Goal: Task Accomplishment & Management: Complete application form

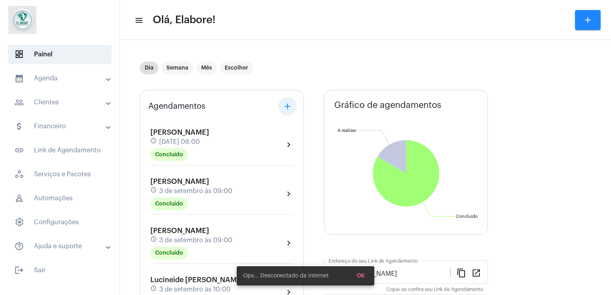
click at [286, 111] on mat-icon "add" at bounding box center [288, 107] width 10 height 10
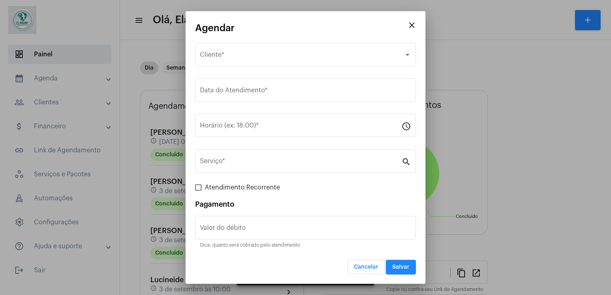
click at [528, 58] on div at bounding box center [305, 147] width 611 height 295
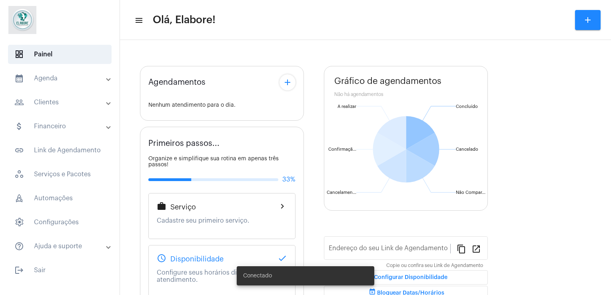
type input "[URL][DOMAIN_NAME]"
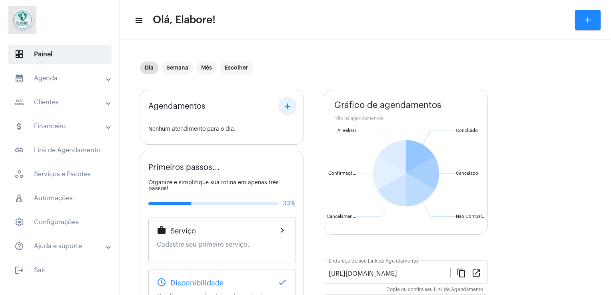
click at [288, 104] on mat-icon "add" at bounding box center [288, 107] width 10 height 10
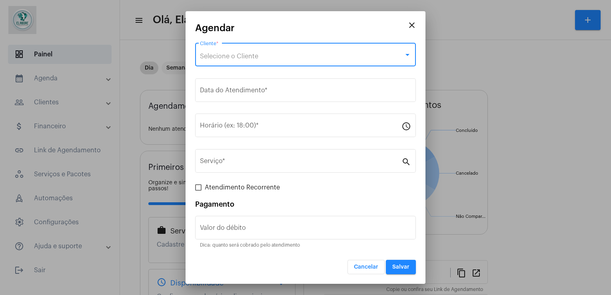
click at [254, 57] on span "Selecione o Cliente" at bounding box center [229, 56] width 58 height 6
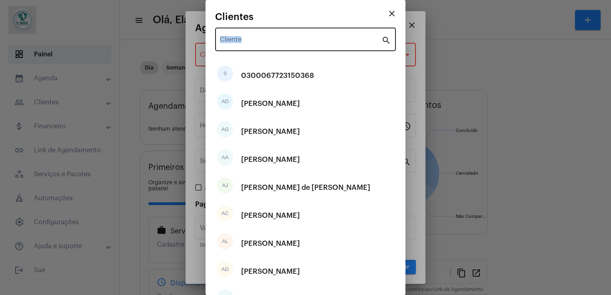
drag, startPoint x: 256, startPoint y: 52, endPoint x: 256, endPoint y: 37, distance: 15.2
click at [256, 37] on div "Cliente search" at bounding box center [305, 44] width 181 height 32
click at [256, 37] on div "Cliente" at bounding box center [301, 38] width 162 height 25
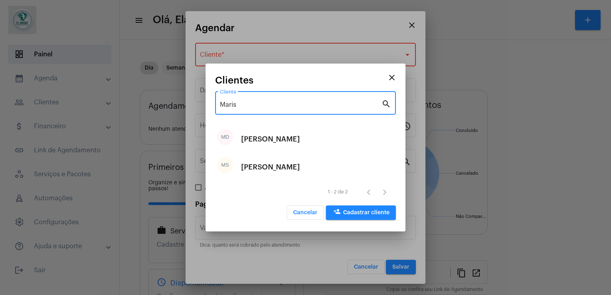
click at [285, 106] on input "Maris" at bounding box center [301, 104] width 162 height 7
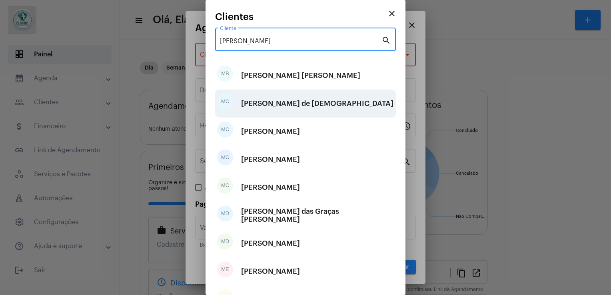
type input "[PERSON_NAME]"
click at [288, 103] on div "[PERSON_NAME] de [DEMOGRAPHIC_DATA]" at bounding box center [317, 104] width 152 height 24
type input "R$"
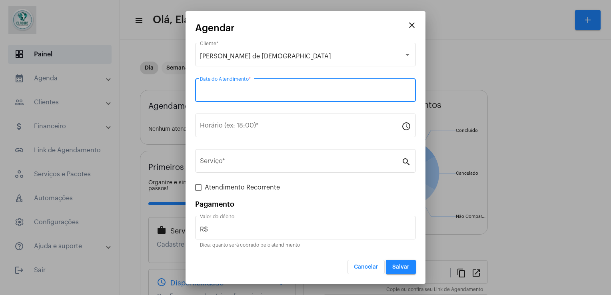
click at [247, 95] on input "Data do Atendimento *" at bounding box center [305, 91] width 211 height 7
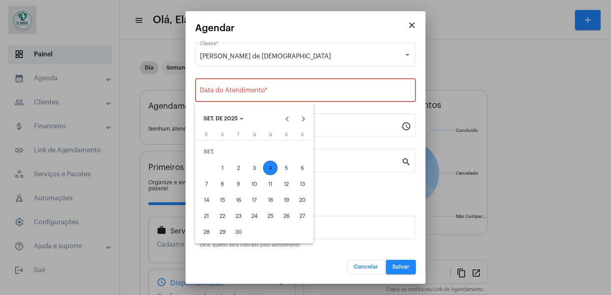
click at [272, 165] on div "4" at bounding box center [270, 168] width 14 height 14
type input "04/09/2025"
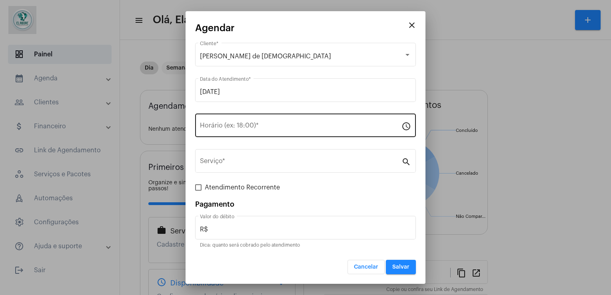
click at [247, 121] on div "Horário (ex: 18:00) *" at bounding box center [301, 124] width 202 height 25
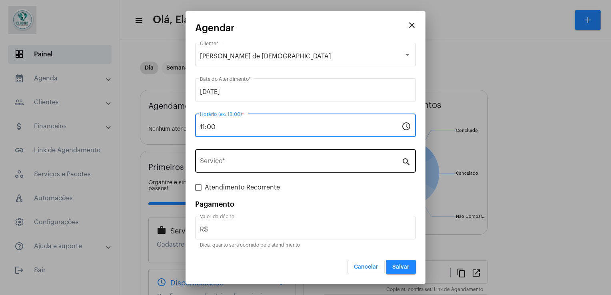
type input "11:00"
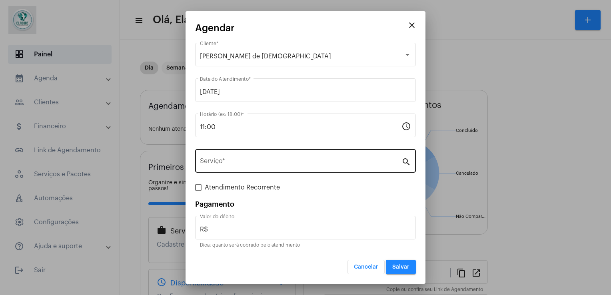
click at [258, 169] on div "Serviço *" at bounding box center [301, 160] width 202 height 25
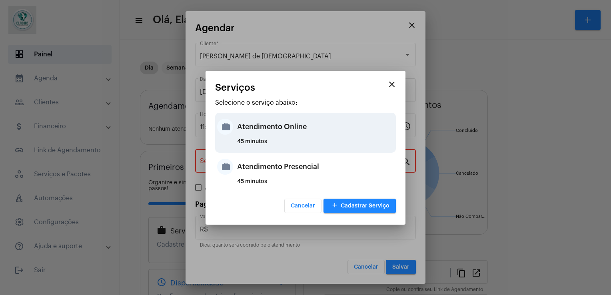
click at [253, 127] on div "Atendimento Online" at bounding box center [315, 127] width 157 height 24
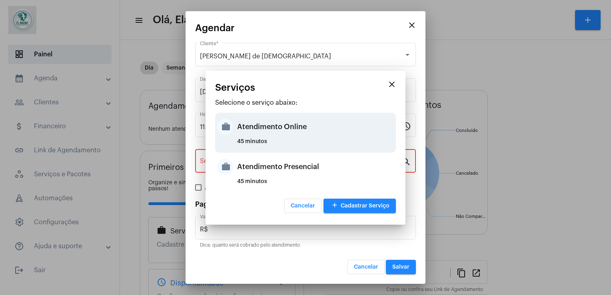
type input "Atendimento Online"
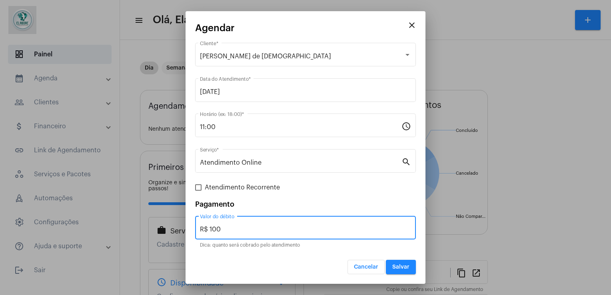
click at [229, 226] on input "R$ 100" at bounding box center [305, 229] width 211 height 7
type input "R$ 0"
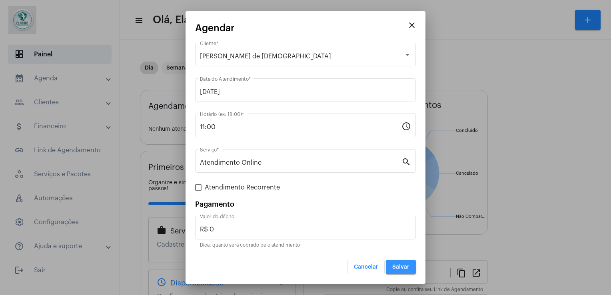
click at [410, 265] on button "Salvar" at bounding box center [401, 267] width 30 height 14
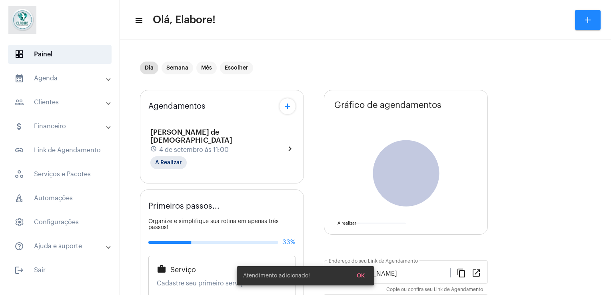
click at [285, 114] on div "Agendamentos add Maria Clara Calmon de Deus schedule 4 de setembro às 11:00 A R…" at bounding box center [222, 137] width 164 height 94
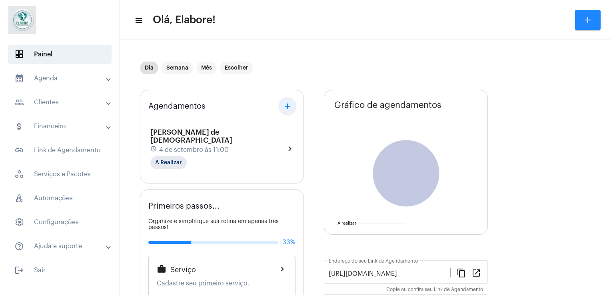
click at [285, 109] on mat-icon "add" at bounding box center [288, 107] width 10 height 10
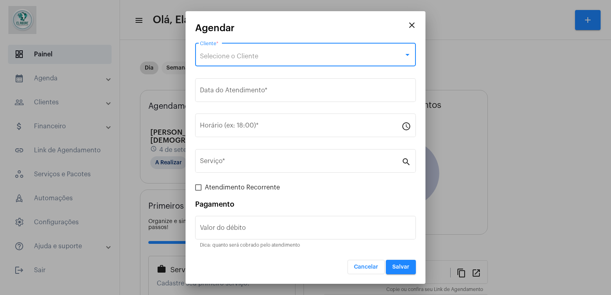
click at [261, 60] on div "Selecione o Cliente" at bounding box center [302, 56] width 204 height 7
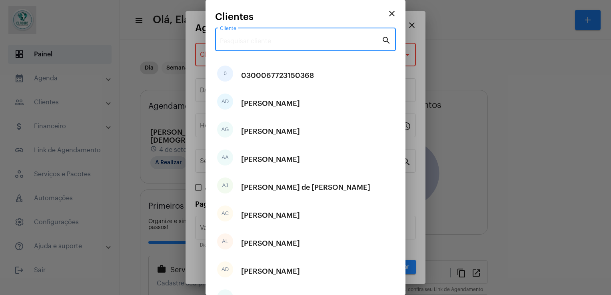
click at [259, 40] on input "Cliente" at bounding box center [301, 41] width 162 height 7
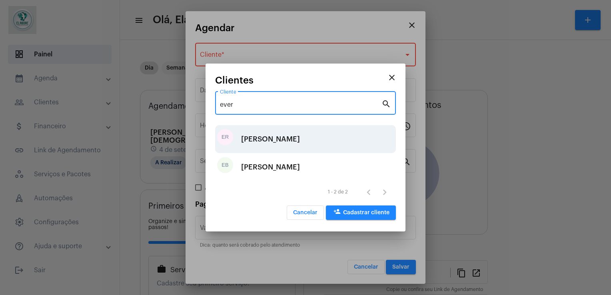
type input "ever"
click at [288, 140] on div "Everson Rios Dos Santos Filho" at bounding box center [270, 139] width 59 height 24
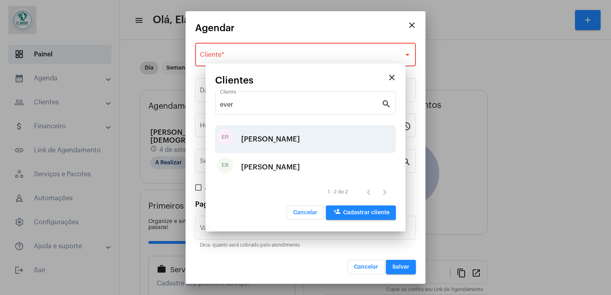
type input "R$"
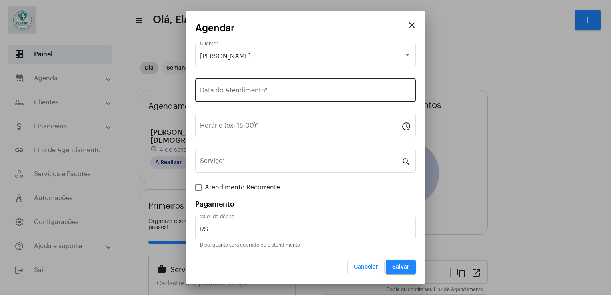
click at [268, 81] on div "Data do Atendimento *" at bounding box center [305, 89] width 211 height 25
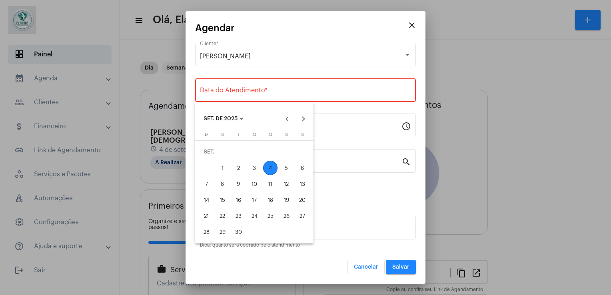
click at [272, 167] on div "4" at bounding box center [270, 168] width 14 height 14
type input "04/09/2025"
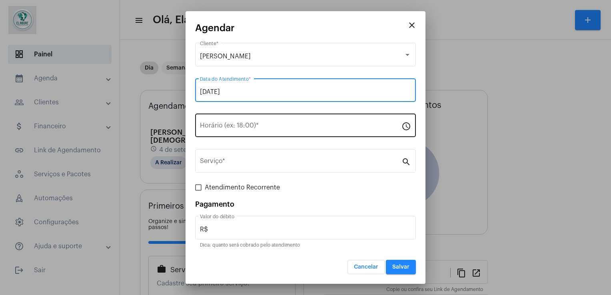
click at [255, 130] on input "Horário (ex: 18:00) *" at bounding box center [301, 127] width 202 height 7
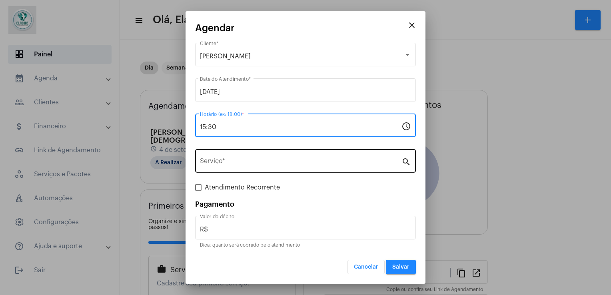
type input "15:30"
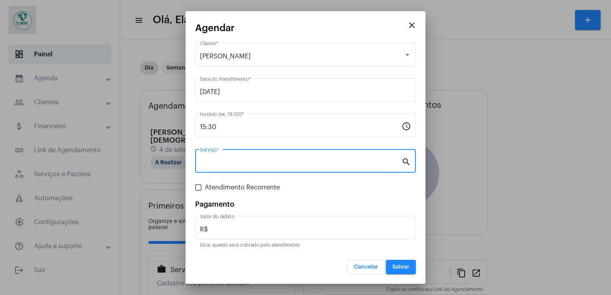
click at [257, 164] on input "Serviço *" at bounding box center [301, 162] width 202 height 7
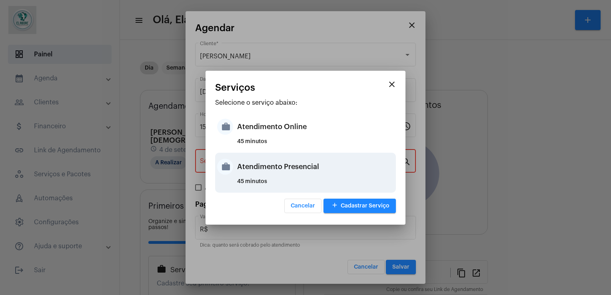
click at [261, 173] on div "Atendimento Presencial" at bounding box center [315, 167] width 157 height 24
type input "Atendimento Presencial"
type input "R$ 150"
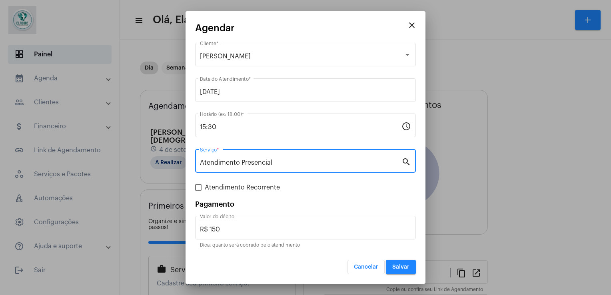
click at [261, 165] on input "Atendimento Presencial" at bounding box center [301, 162] width 202 height 7
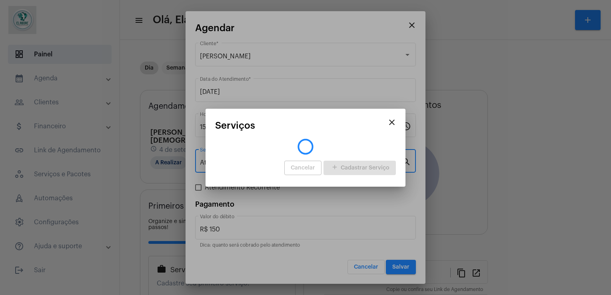
click at [261, 165] on div "Cancelar add Cadastrar Serviço" at bounding box center [305, 168] width 181 height 18
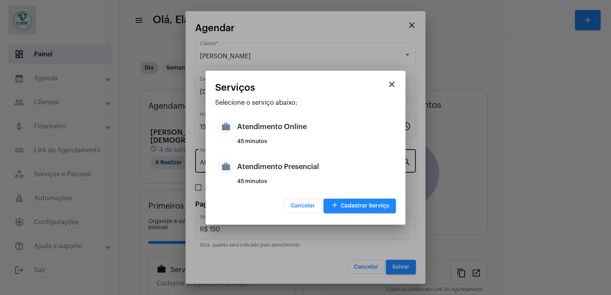
click at [261, 165] on div "Atendimento Presencial" at bounding box center [315, 167] width 157 height 24
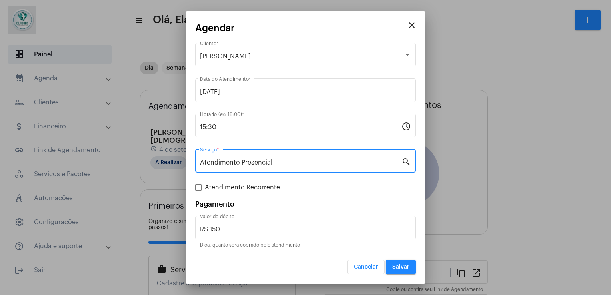
drag, startPoint x: 261, startPoint y: 165, endPoint x: 284, endPoint y: 164, distance: 22.8
click at [284, 164] on input "Atendimento Presencial" at bounding box center [301, 162] width 202 height 7
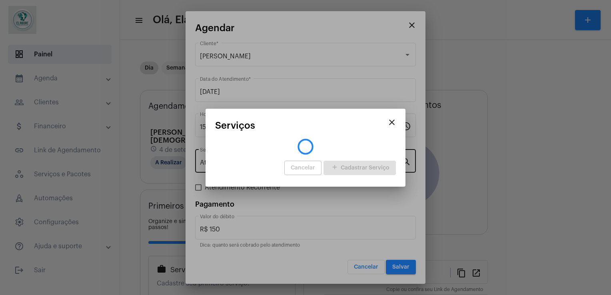
click at [284, 164] on div "Cancelar add Cadastrar Serviço" at bounding box center [305, 168] width 181 height 18
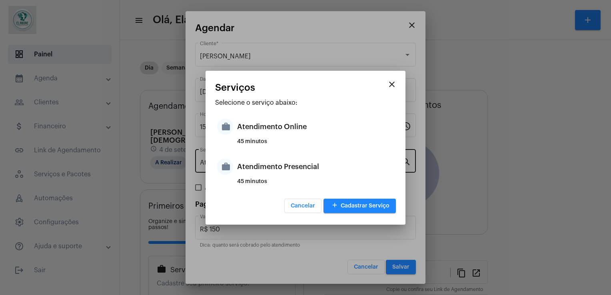
click at [284, 164] on app-search-create-procedures "close Serviços Selecione o serviço abaixo: work Atendimento Online 45 minutos w…" at bounding box center [305, 148] width 181 height 133
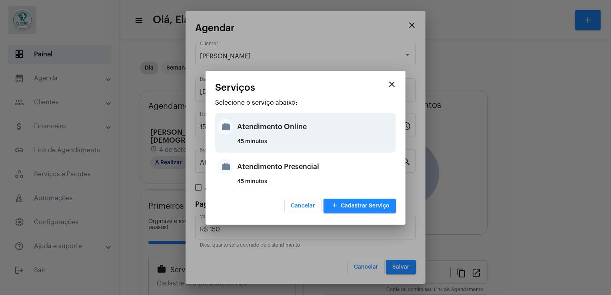
drag, startPoint x: 284, startPoint y: 164, endPoint x: 269, endPoint y: 147, distance: 22.7
click at [269, 147] on div "45 minutos" at bounding box center [315, 145] width 157 height 12
type input "Atendimento Online"
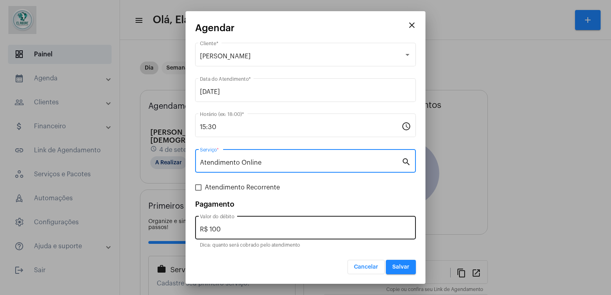
click at [258, 224] on div "R$ 100 Valor do débito" at bounding box center [305, 226] width 211 height 25
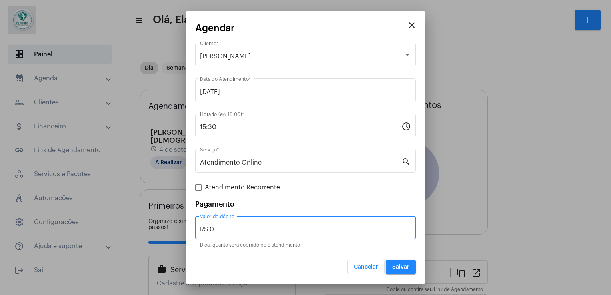
type input "R$ 0"
click at [410, 264] on button "Salvar" at bounding box center [401, 267] width 30 height 14
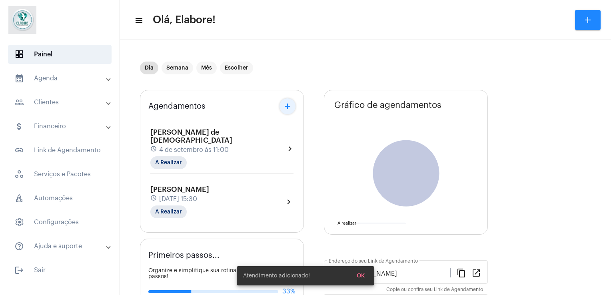
click at [292, 111] on button "add" at bounding box center [288, 106] width 16 height 16
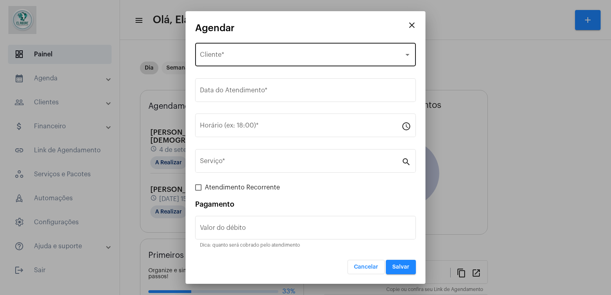
click at [279, 49] on div "Selecione o Cliente Cliente *" at bounding box center [305, 53] width 211 height 25
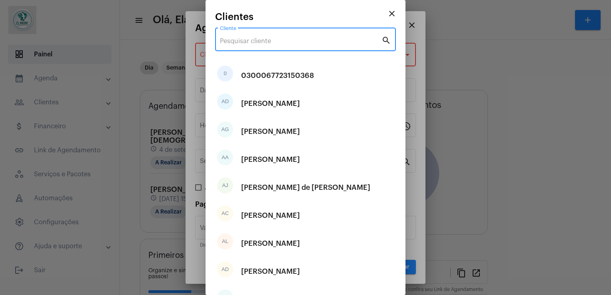
click at [268, 44] on input "Cliente" at bounding box center [301, 41] width 162 height 7
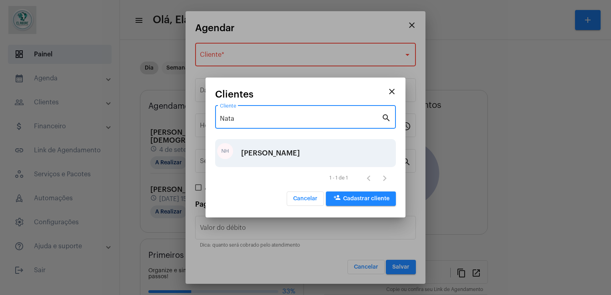
type input "Nata"
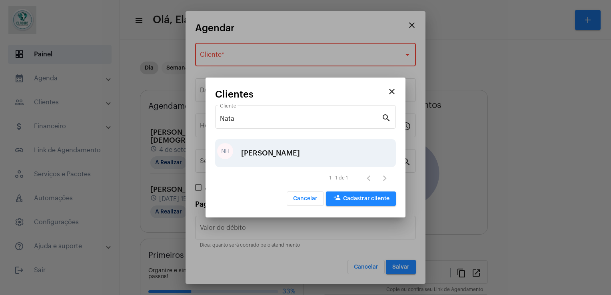
click at [300, 153] on div "Natalia Henrique Alves Ferreira" at bounding box center [270, 153] width 59 height 24
type input "R$"
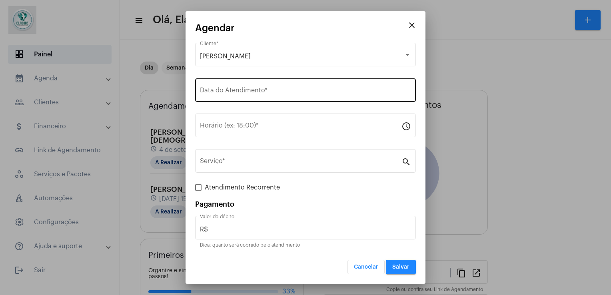
click at [267, 97] on div "Data do Atendimento *" at bounding box center [305, 89] width 211 height 25
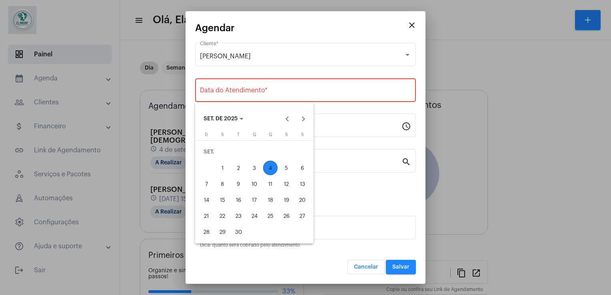
click at [270, 166] on div "4" at bounding box center [270, 168] width 14 height 14
type input "04/09/2025"
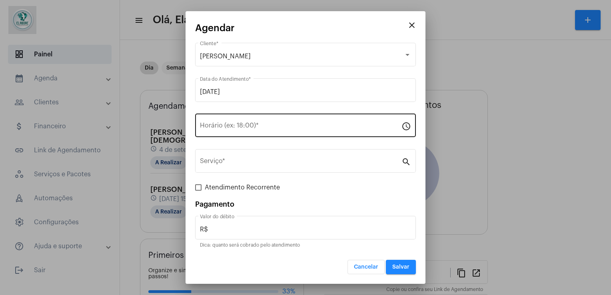
click at [243, 121] on div "Horário (ex: 18:00) *" at bounding box center [301, 124] width 202 height 25
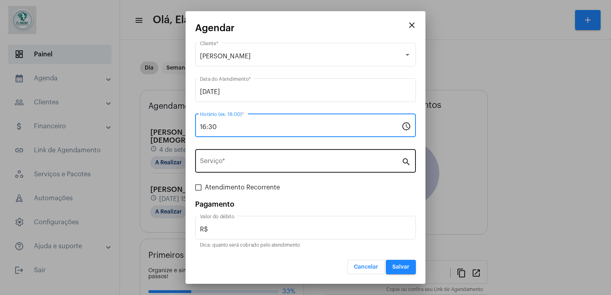
type input "16:30"
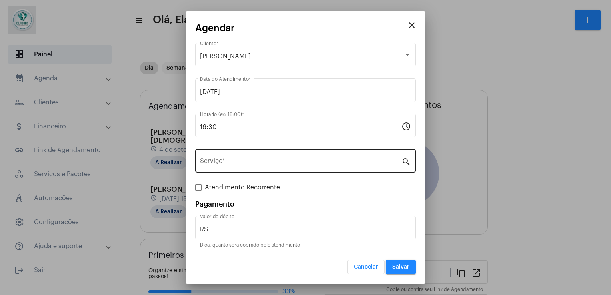
click at [234, 167] on div "Serviço *" at bounding box center [301, 160] width 202 height 25
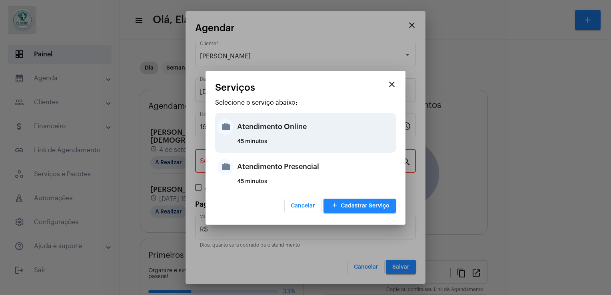
click at [249, 142] on div "45 minutos" at bounding box center [315, 145] width 157 height 12
type input "Atendimento Online"
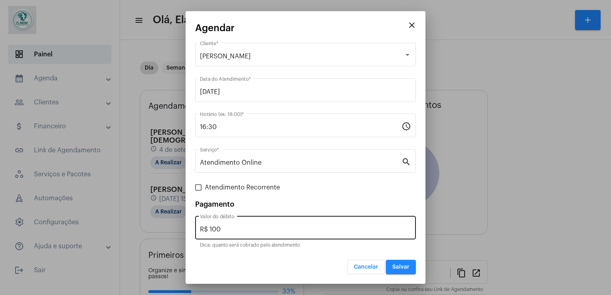
click at [234, 223] on div "R$ 100 Valor do débito" at bounding box center [305, 226] width 211 height 25
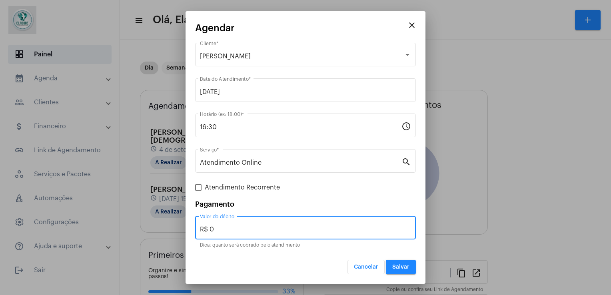
type input "R$ 0"
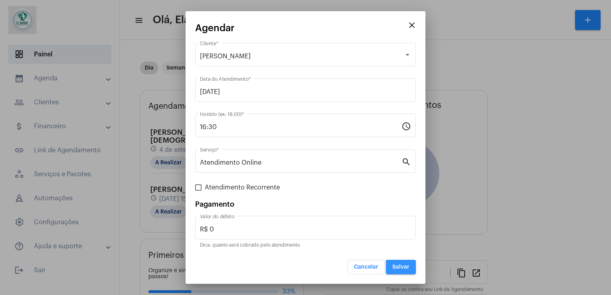
click at [394, 264] on span "Salvar" at bounding box center [400, 267] width 17 height 6
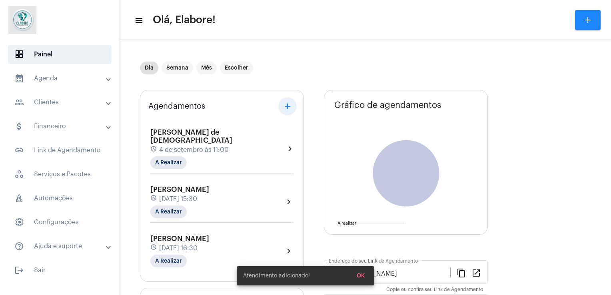
click at [289, 103] on mat-icon "add" at bounding box center [288, 107] width 10 height 10
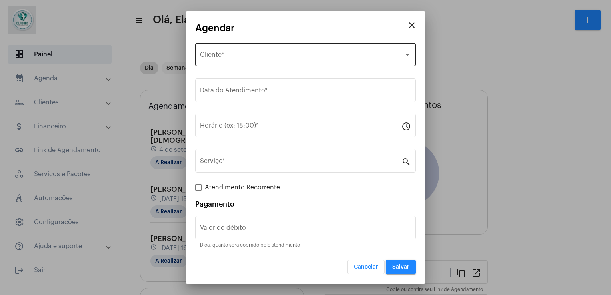
click at [250, 44] on div "Selecione o Cliente Cliente *" at bounding box center [305, 53] width 211 height 25
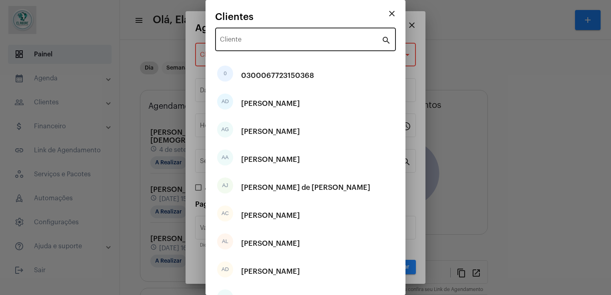
click at [256, 36] on div "Cliente" at bounding box center [301, 38] width 162 height 25
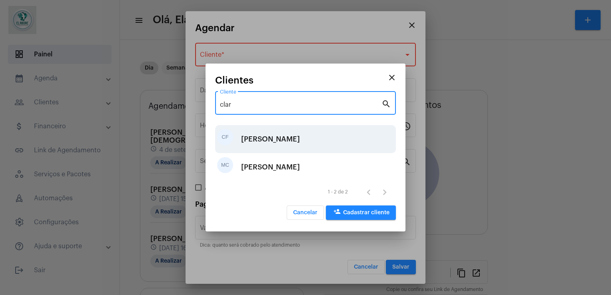
type input "clar"
click at [299, 143] on div "Clara Fontes Lima" at bounding box center [270, 139] width 59 height 24
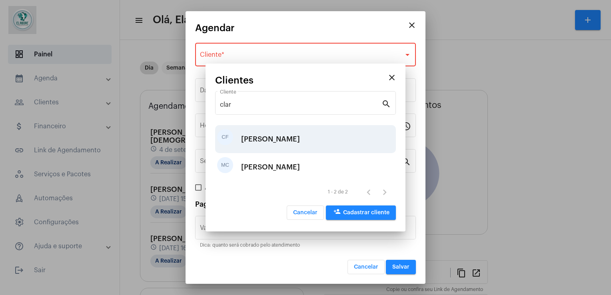
type input "R$"
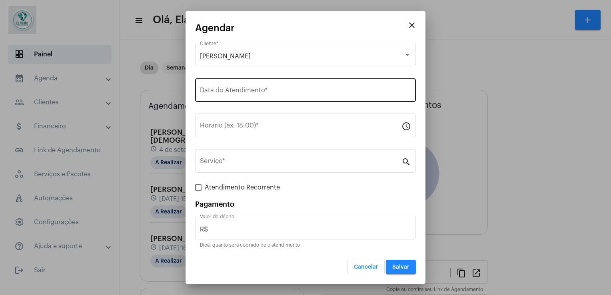
click at [284, 88] on div "Data do Atendimento *" at bounding box center [305, 89] width 211 height 25
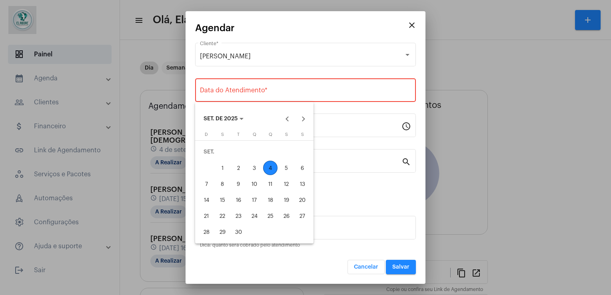
click at [275, 169] on div "4" at bounding box center [270, 168] width 14 height 14
type input "04/09/2025"
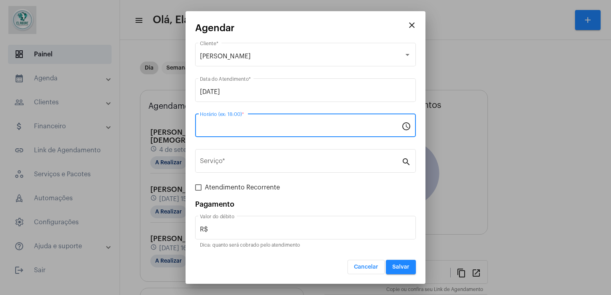
click at [253, 126] on input "Horário (ex: 18:00) *" at bounding box center [301, 127] width 202 height 7
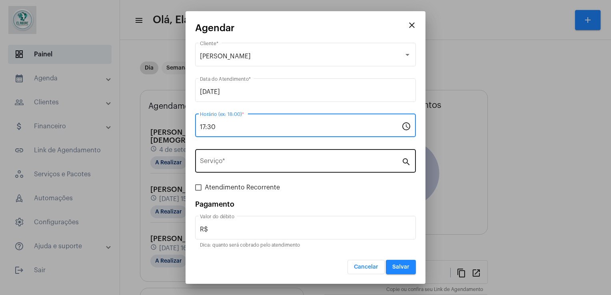
type input "17:30"
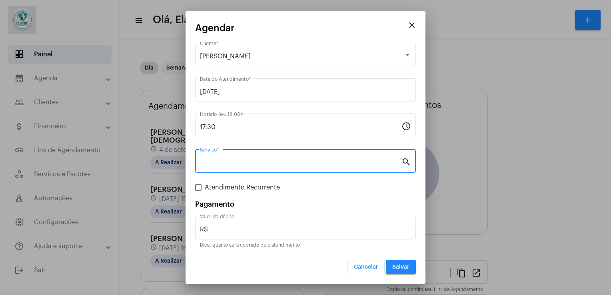
click at [225, 164] on input "Serviço *" at bounding box center [301, 162] width 202 height 7
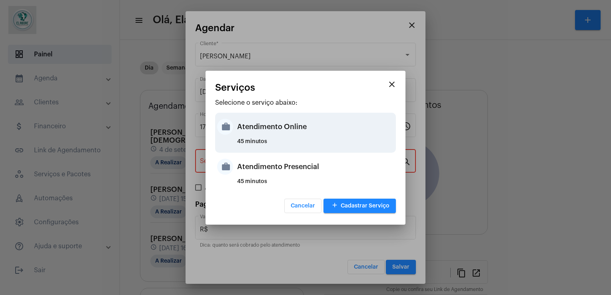
click at [256, 126] on div "Atendimento Online" at bounding box center [315, 127] width 157 height 24
type input "Atendimento Online"
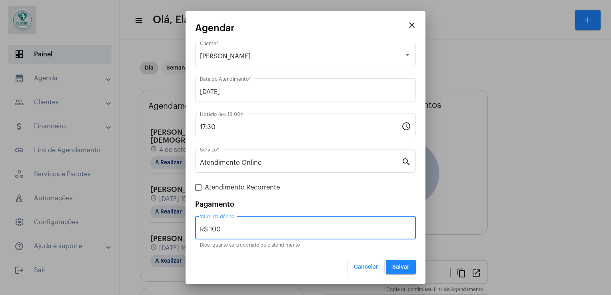
click at [235, 231] on input "R$ 100" at bounding box center [305, 229] width 211 height 7
type input "R$ 0"
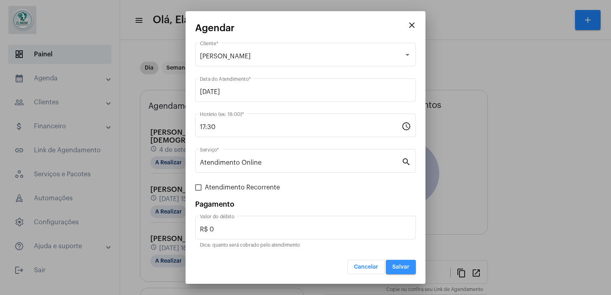
click at [408, 268] on span "Salvar" at bounding box center [400, 267] width 17 height 6
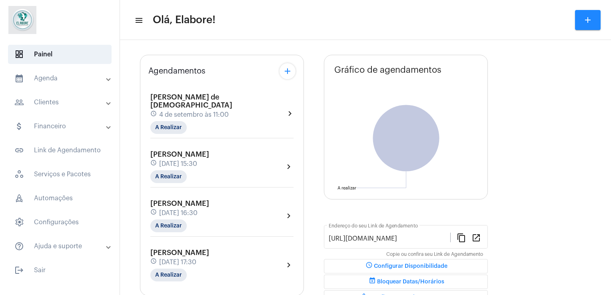
scroll to position [35, 0]
click at [286, 78] on button "add" at bounding box center [288, 72] width 16 height 16
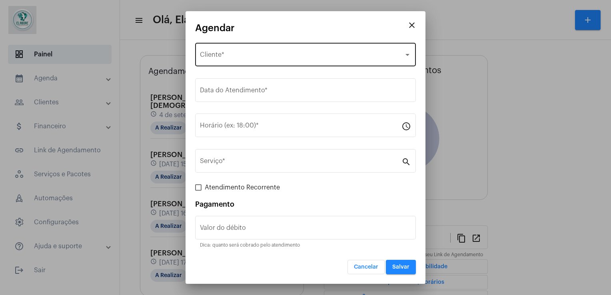
click at [278, 58] on div "Selecione o Cliente" at bounding box center [302, 56] width 204 height 7
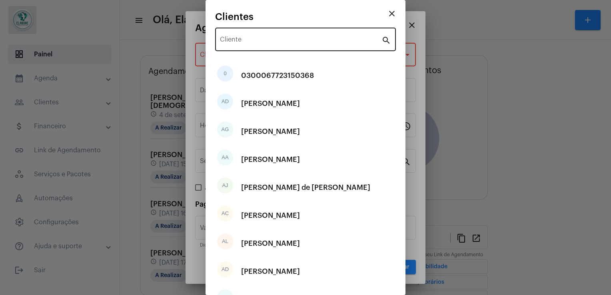
click at [281, 46] on div "Cliente" at bounding box center [301, 38] width 162 height 25
click at [290, 35] on div "Cliente" at bounding box center [301, 38] width 162 height 25
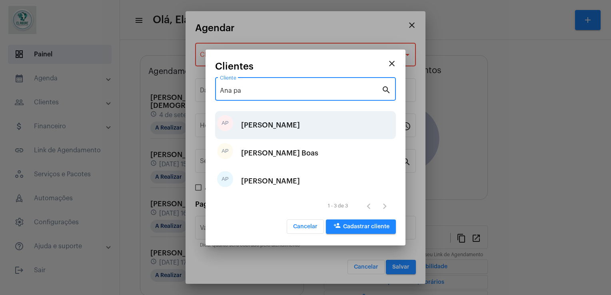
type input "Ana pa"
click at [300, 126] on div "Ana Paula Calixto Oliveira" at bounding box center [270, 125] width 59 height 24
type input "R$"
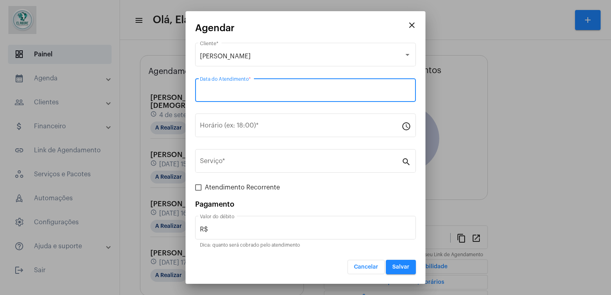
click at [301, 91] on input "Data do Atendimento *" at bounding box center [305, 91] width 211 height 7
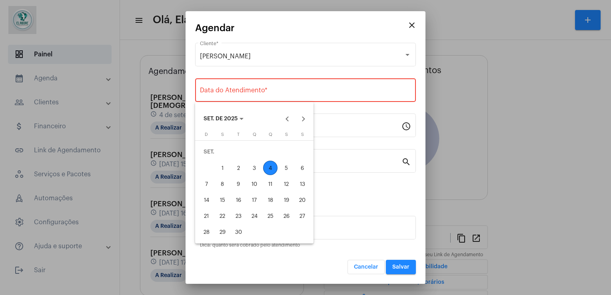
click at [275, 166] on div "4" at bounding box center [270, 168] width 14 height 14
type input "04/09/2025"
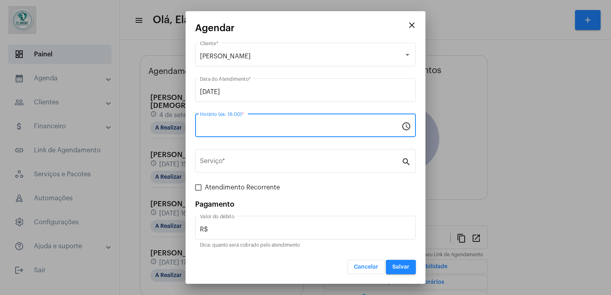
click at [274, 129] on input "Horário (ex: 18:00) *" at bounding box center [301, 127] width 202 height 7
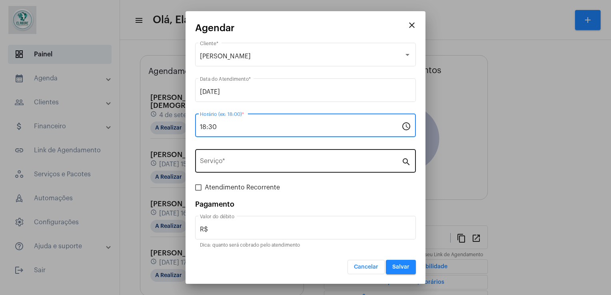
type input "18:30"
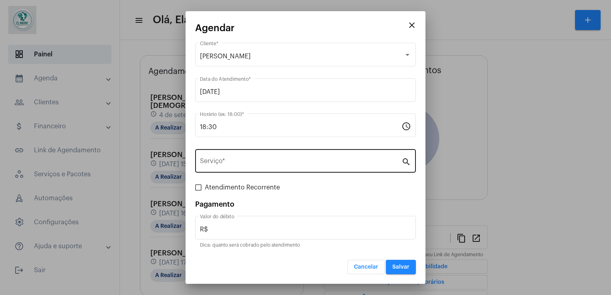
click at [256, 166] on div "Serviço *" at bounding box center [301, 160] width 202 height 25
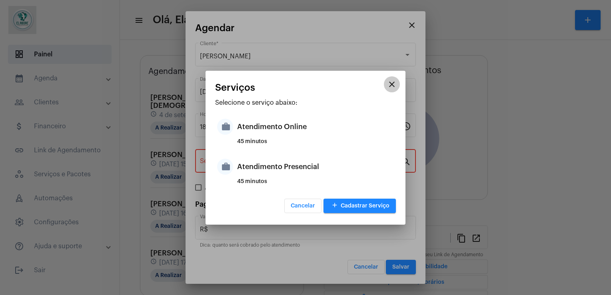
click at [396, 80] on mat-icon "close" at bounding box center [392, 85] width 10 height 10
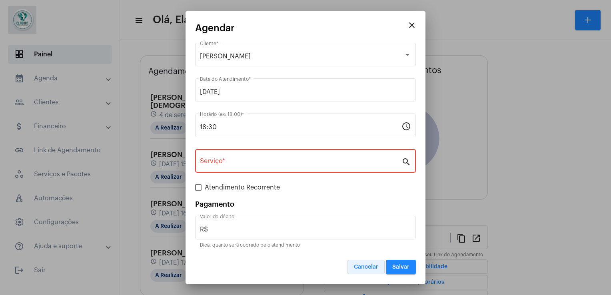
click at [370, 268] on span "Cancelar" at bounding box center [366, 267] width 24 height 6
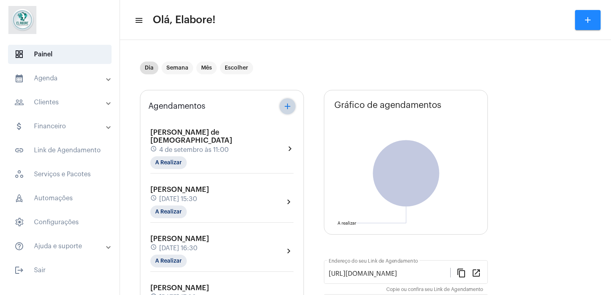
click at [290, 106] on mat-icon "add" at bounding box center [288, 107] width 10 height 10
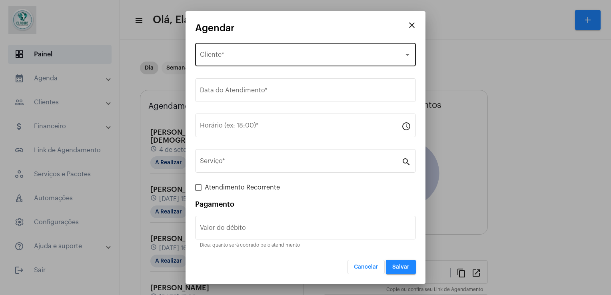
click at [256, 47] on div "Selecione o Cliente Cliente *" at bounding box center [305, 53] width 211 height 25
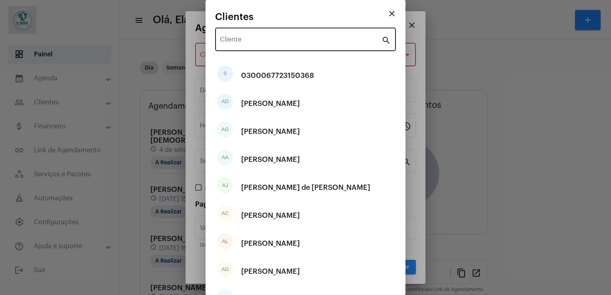
click at [266, 37] on div "Cliente" at bounding box center [301, 38] width 162 height 25
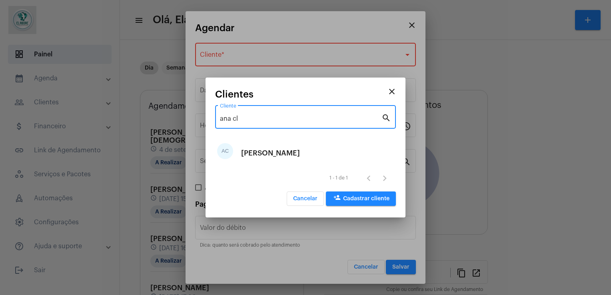
type input "ana cla"
click at [279, 121] on input "ana cla" at bounding box center [301, 118] width 162 height 7
type input "a"
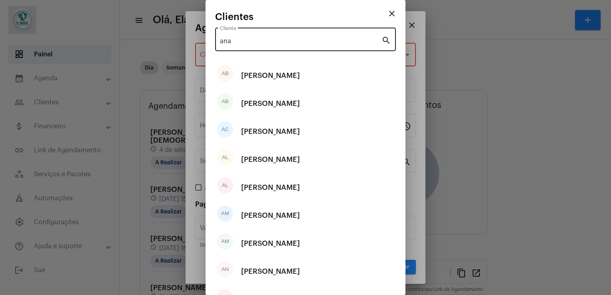
click at [277, 36] on div "ana Cliente" at bounding box center [301, 38] width 162 height 25
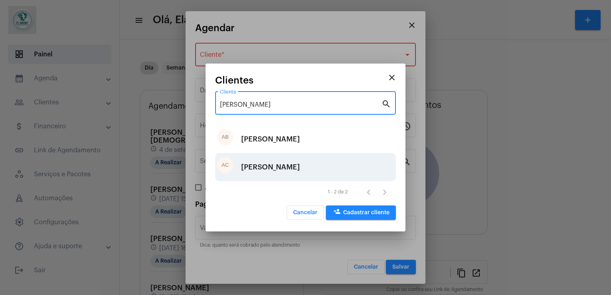
type input "anna"
click at [300, 170] on div "Anna Clara Britto Santana Ribeiro" at bounding box center [270, 167] width 59 height 24
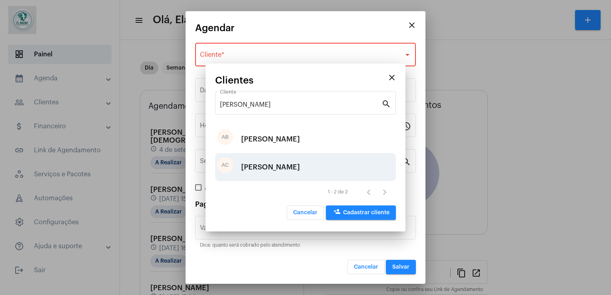
type input "R$ 0"
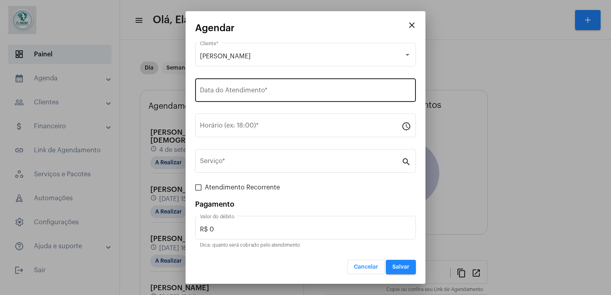
click at [261, 86] on div "Data do Atendimento *" at bounding box center [305, 89] width 211 height 25
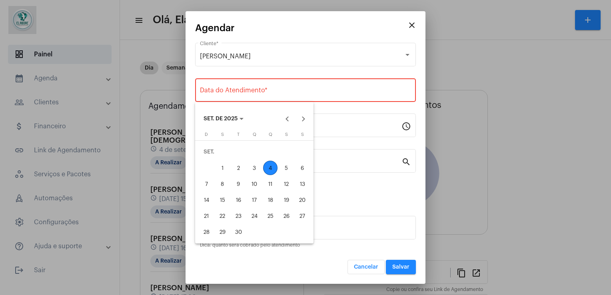
click at [272, 168] on div "4" at bounding box center [270, 168] width 14 height 14
type input "04/09/2025"
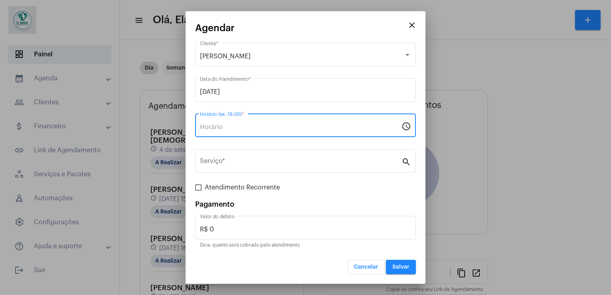
click at [244, 130] on input "Horário (ex: 18:00) *" at bounding box center [301, 127] width 202 height 7
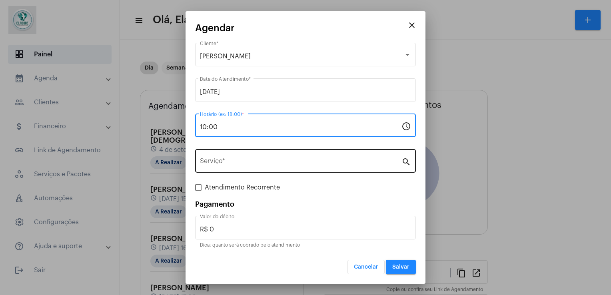
type input "10:00"
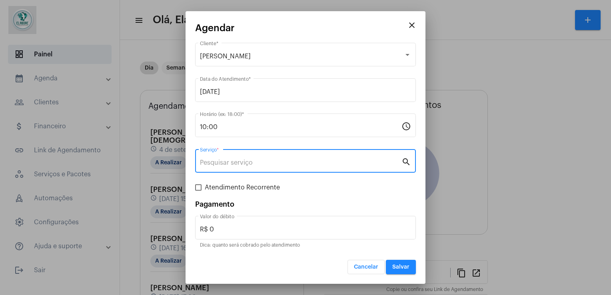
click at [243, 161] on input "Serviço *" at bounding box center [301, 162] width 202 height 7
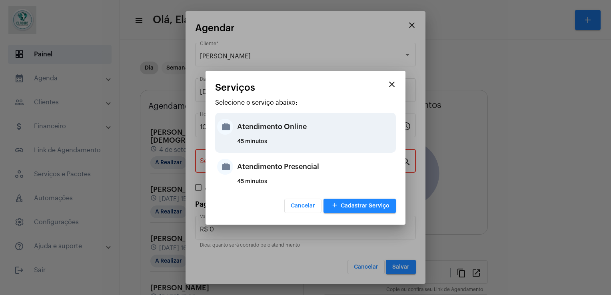
click at [270, 146] on div "45 minutos" at bounding box center [315, 145] width 157 height 12
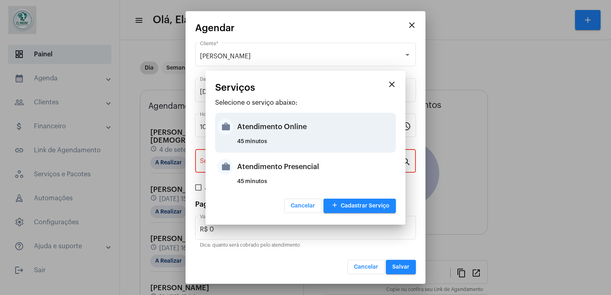
type input "Atendimento Online"
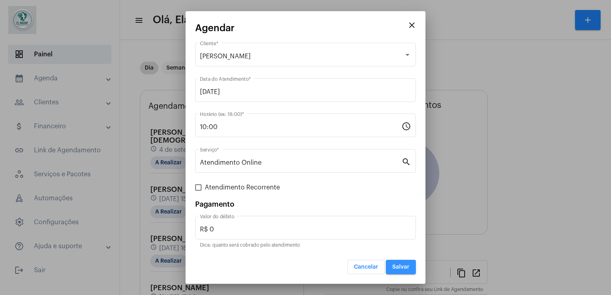
click at [409, 270] on button "Salvar" at bounding box center [401, 267] width 30 height 14
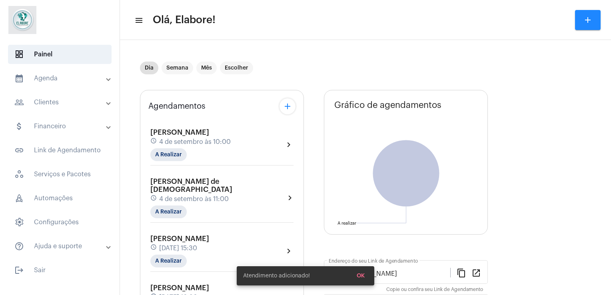
click at [381, 50] on div "Dia Semana Mês Escolher" at bounding box center [313, 68] width 346 height 40
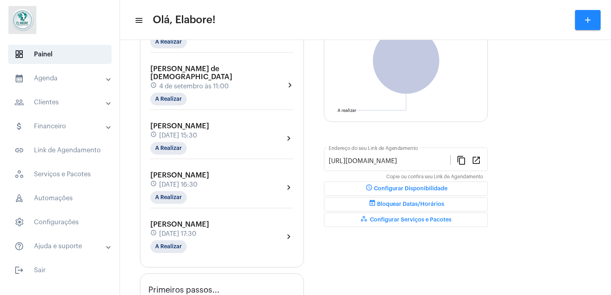
scroll to position [113, 0]
